Goal: Ask a question: Seek information or help from site administrators or community

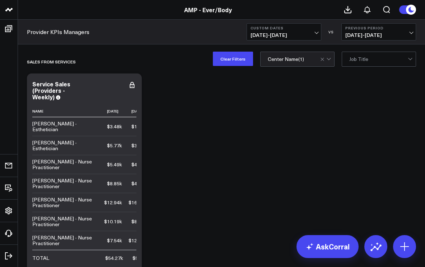
click at [313, 34] on span "[DATE] - [DATE]" at bounding box center [283, 35] width 67 height 6
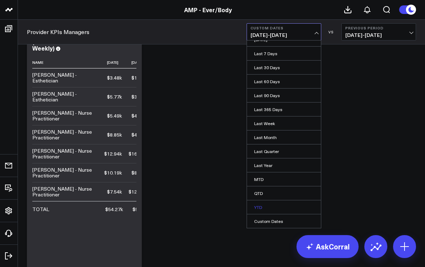
scroll to position [57, 0]
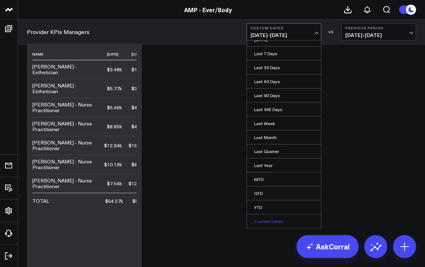
click at [269, 218] on link "Custom Dates" at bounding box center [284, 222] width 74 height 14
select select "7"
select select "2025"
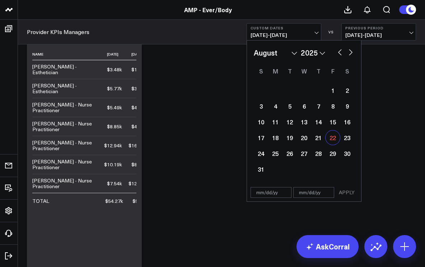
click at [331, 135] on div "22" at bounding box center [332, 138] width 14 height 14
type input "[DATE]"
select select "7"
select select "2025"
click at [332, 139] on div "22" at bounding box center [332, 138] width 14 height 14
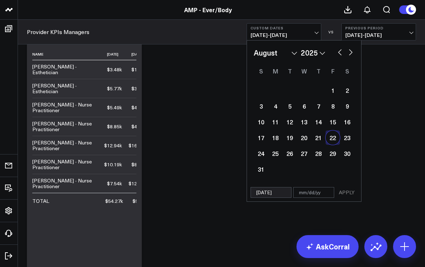
type input "[DATE]"
select select "7"
select select "2025"
click at [348, 194] on button "APPLY" at bounding box center [347, 192] width 22 height 11
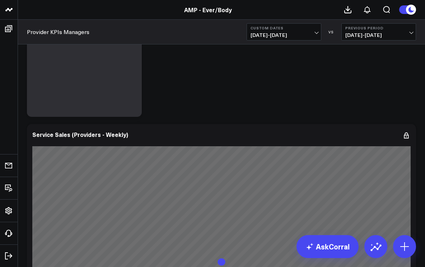
scroll to position [236, 0]
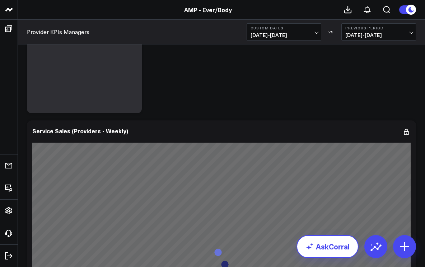
click at [331, 248] on link "AskCorral" at bounding box center [327, 246] width 62 height 23
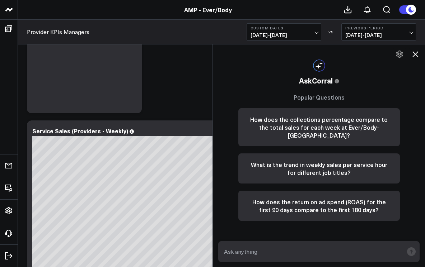
click at [265, 253] on textarea at bounding box center [312, 251] width 181 height 13
type textarea "retail sales for"
click at [311, 34] on span "[DATE] - [DATE]" at bounding box center [283, 35] width 67 height 6
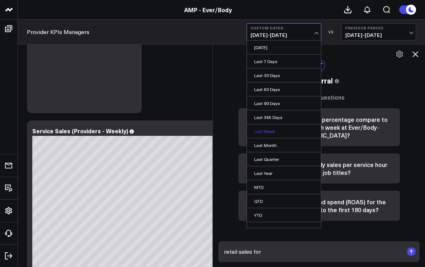
scroll to position [8, 0]
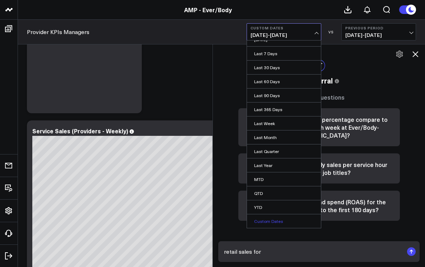
click at [268, 221] on link "Custom Dates" at bounding box center [284, 222] width 74 height 14
select select "7"
select select "2025"
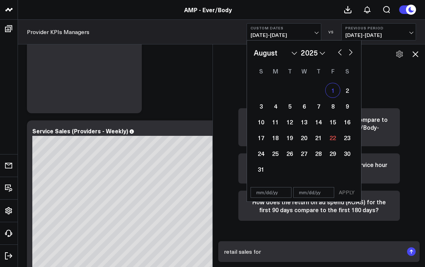
click at [335, 86] on div "1" at bounding box center [332, 90] width 14 height 14
type input "[DATE]"
select select "7"
select select "2025"
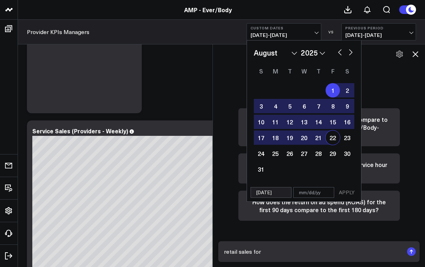
click at [331, 139] on div "22" at bounding box center [332, 138] width 14 height 14
type input "[DATE]"
select select "7"
select select "2025"
click at [344, 193] on button "APPLY" at bounding box center [347, 192] width 22 height 11
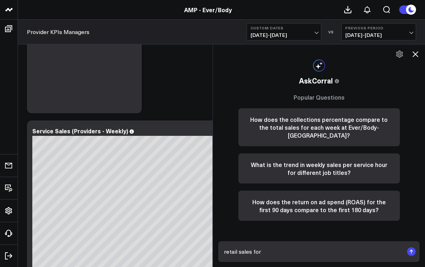
click at [272, 252] on textarea "retail sales for" at bounding box center [312, 251] width 181 height 13
type textarea "retail sales for [DATE] at [PERSON_NAME][GEOGRAPHIC_DATA]"
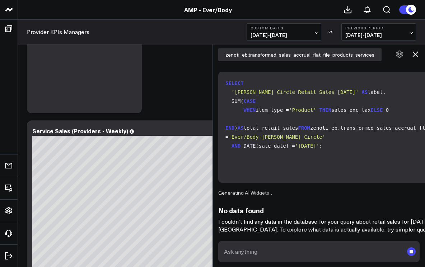
scroll to position [134, 0]
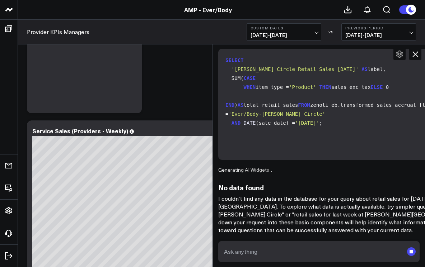
click at [316, 32] on span "[DATE] - [DATE]" at bounding box center [283, 35] width 67 height 6
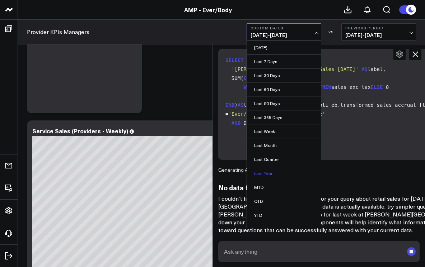
scroll to position [8, 0]
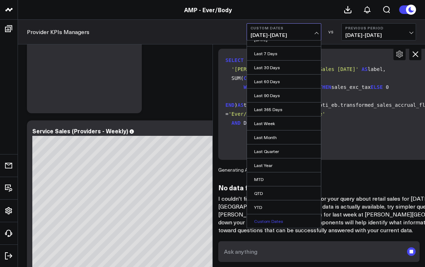
click at [268, 221] on link "Custom Dates" at bounding box center [284, 222] width 74 height 14
select select "7"
select select "2025"
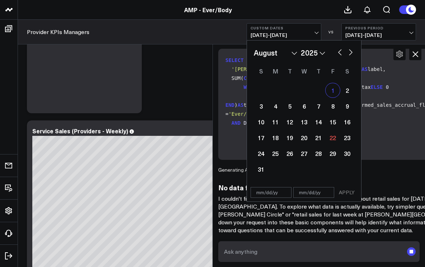
click at [331, 91] on div "1" at bounding box center [332, 90] width 14 height 14
type input "[DATE]"
select select "7"
select select "2025"
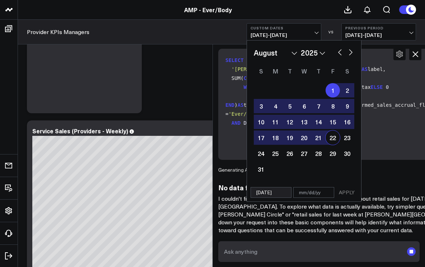
click at [333, 141] on div "22" at bounding box center [332, 138] width 14 height 14
type input "[DATE]"
select select "7"
select select "2025"
click at [348, 193] on button "APPLY" at bounding box center [347, 192] width 22 height 11
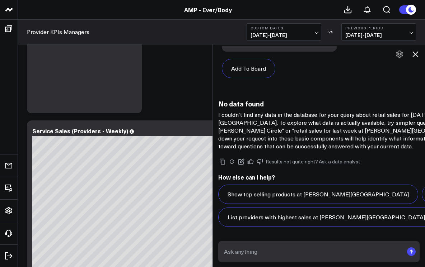
scroll to position [937, 0]
click at [253, 253] on textarea at bounding box center [312, 251] width 181 height 13
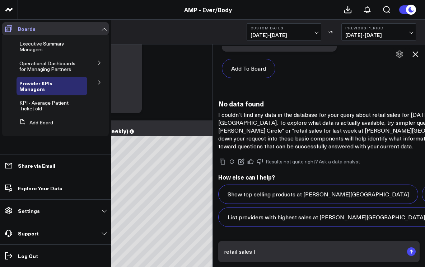
click at [8, 28] on icon at bounding box center [8, 28] width 9 height 9
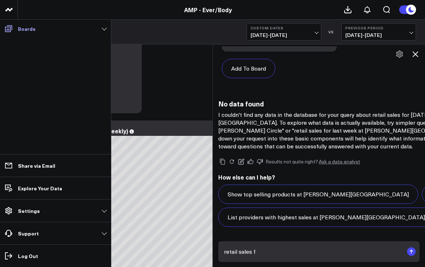
click at [10, 29] on icon at bounding box center [8, 28] width 7 height 7
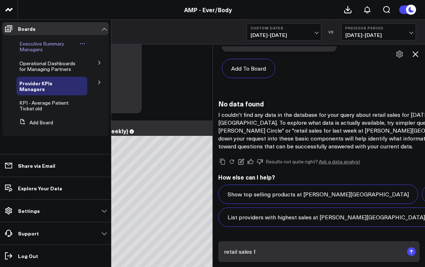
click at [41, 42] on span "Executive Summary Managers" at bounding box center [41, 46] width 45 height 13
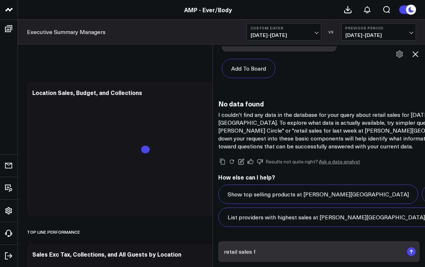
click at [278, 253] on textarea "retail sales f" at bounding box center [312, 251] width 181 height 13
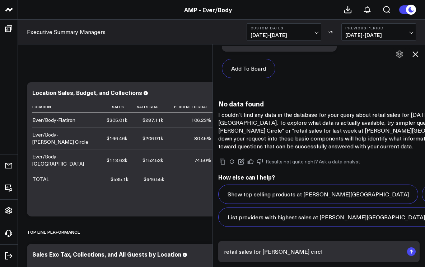
type textarea "retail sales for [PERSON_NAME] circle"
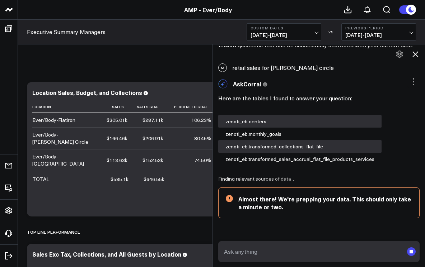
scroll to position [1030, 0]
